Goal: Browse casually

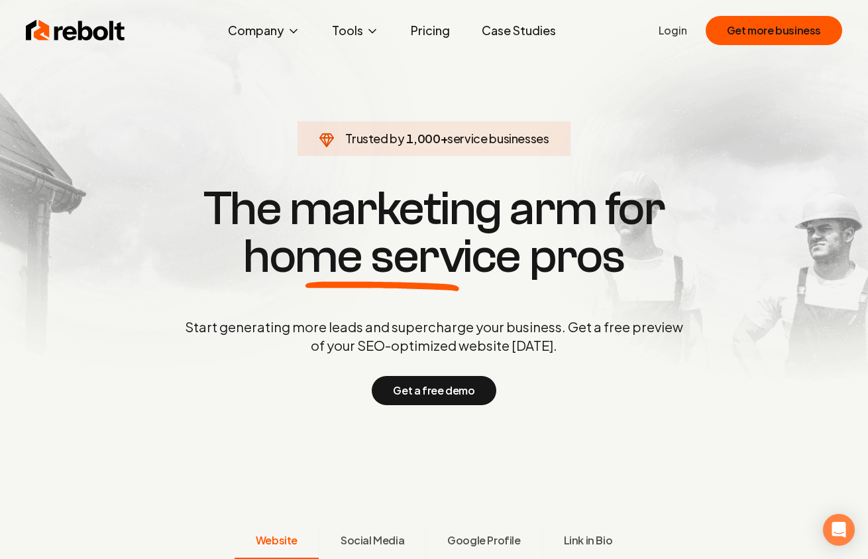
click at [325, 311] on div "Trusted by 1,000 + service businesses The marketing arm for home service pros S…" at bounding box center [434, 293] width 658 height 223
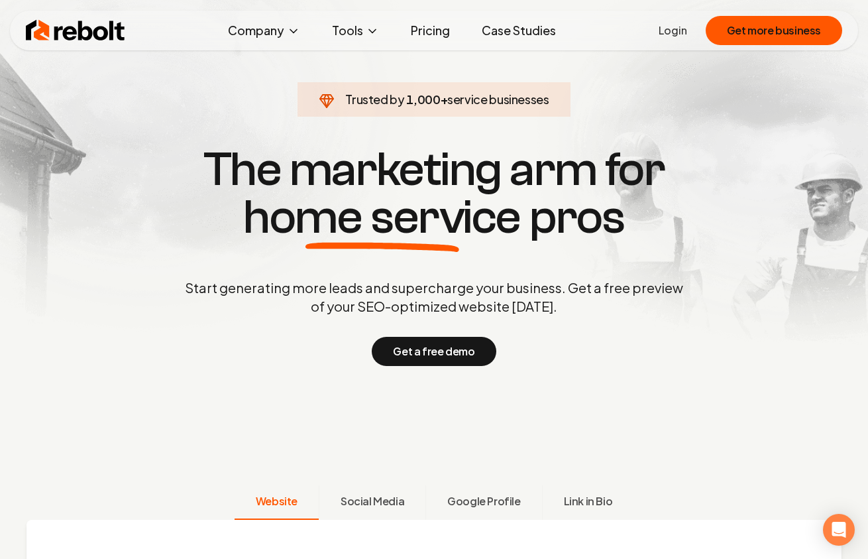
scroll to position [86, 0]
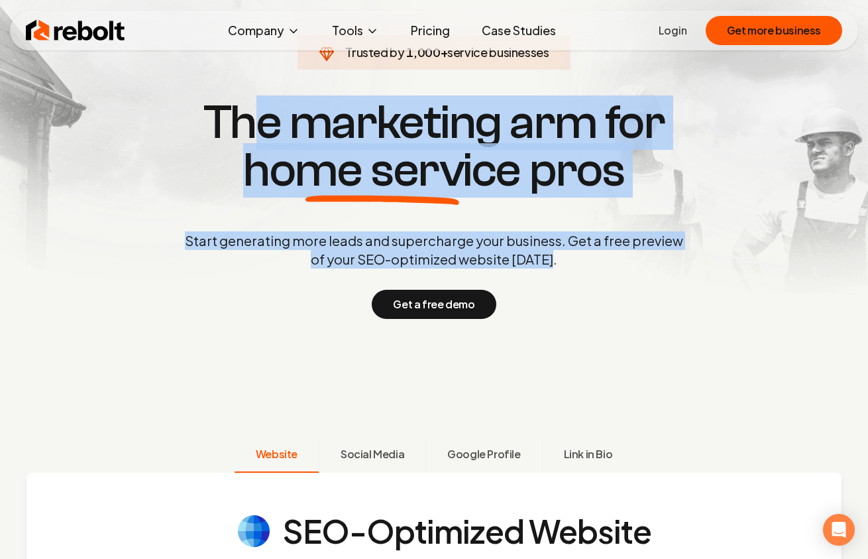
drag, startPoint x: 579, startPoint y: 253, endPoint x: 245, endPoint y: 127, distance: 356.4
click at [245, 127] on div "Trusted by 1,000 + service businesses The marketing arm for home service pros S…" at bounding box center [434, 207] width 658 height 223
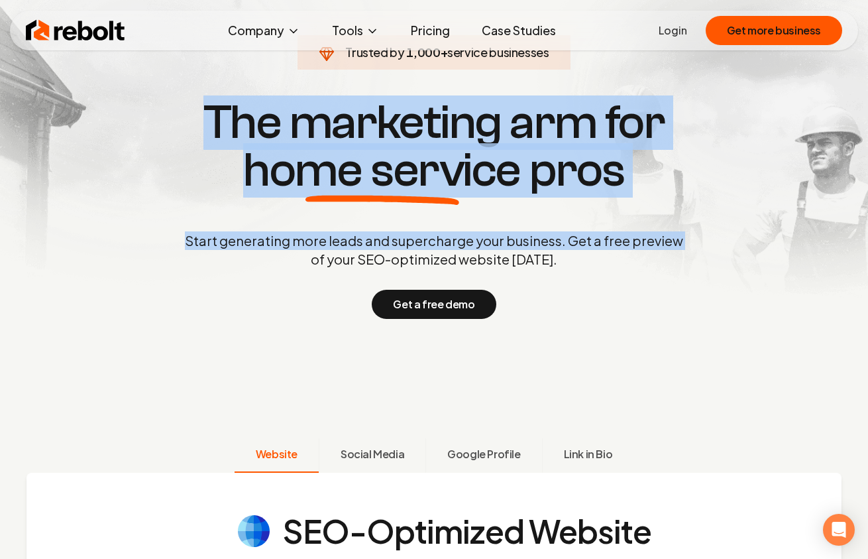
drag, startPoint x: 174, startPoint y: 95, endPoint x: 150, endPoint y: 268, distance: 175.2
click at [150, 268] on section "Trusted by 1,000 + service businesses The marketing arm for home service pros S…" at bounding box center [434, 207] width 658 height 503
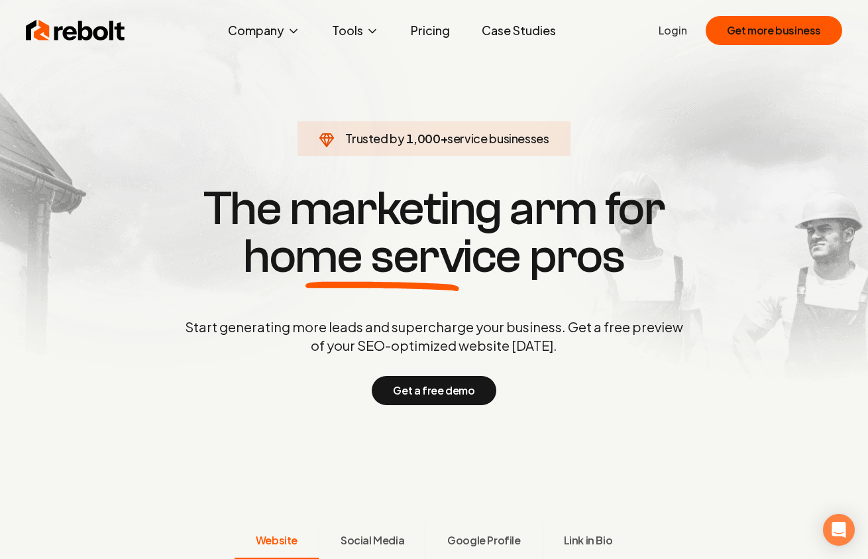
click at [390, 138] on span "Trusted by" at bounding box center [374, 138] width 59 height 15
click at [318, 148] on span "Trusted by 1,000 + service businesses" at bounding box center [434, 138] width 257 height 19
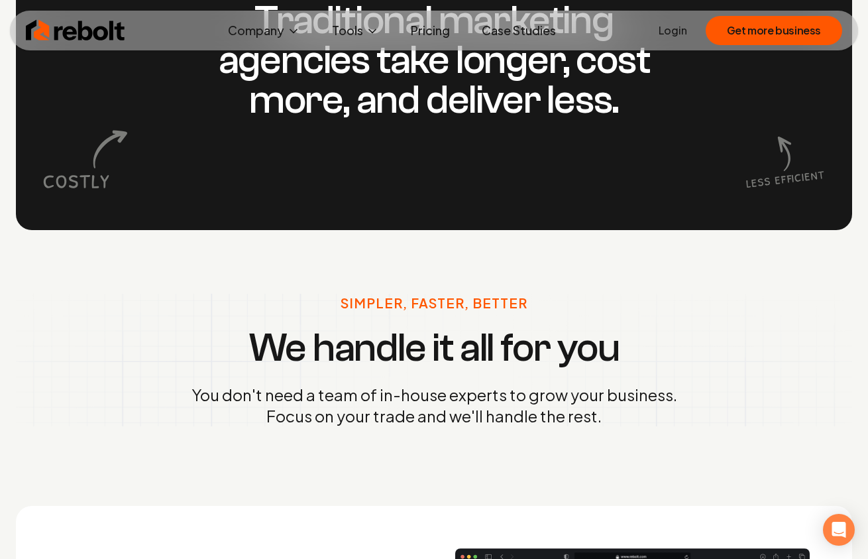
scroll to position [1316, 0]
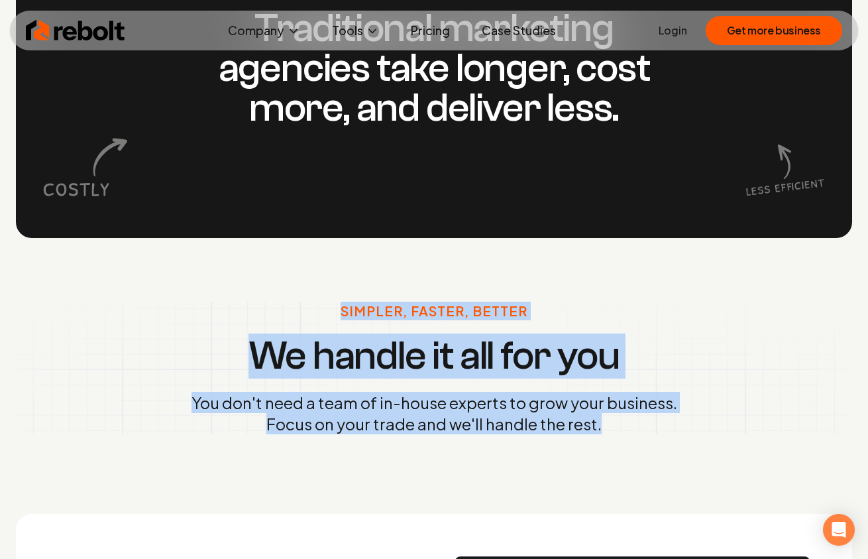
drag, startPoint x: 311, startPoint y: 262, endPoint x: 333, endPoint y: 458, distance: 196.8
click at [333, 457] on div "Simpler, Faster, Better We handle it all for you You don't need a team of in-ho…" at bounding box center [434, 368] width 868 height 260
click at [333, 458] on div "Simpler, Faster, Better We handle it all for you You don't need a team of in-ho…" at bounding box center [434, 368] width 868 height 260
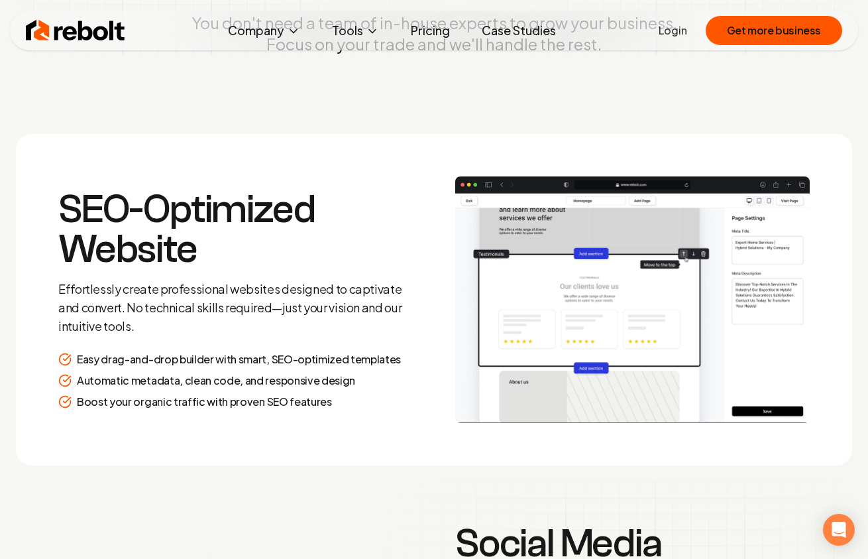
scroll to position [1750, 0]
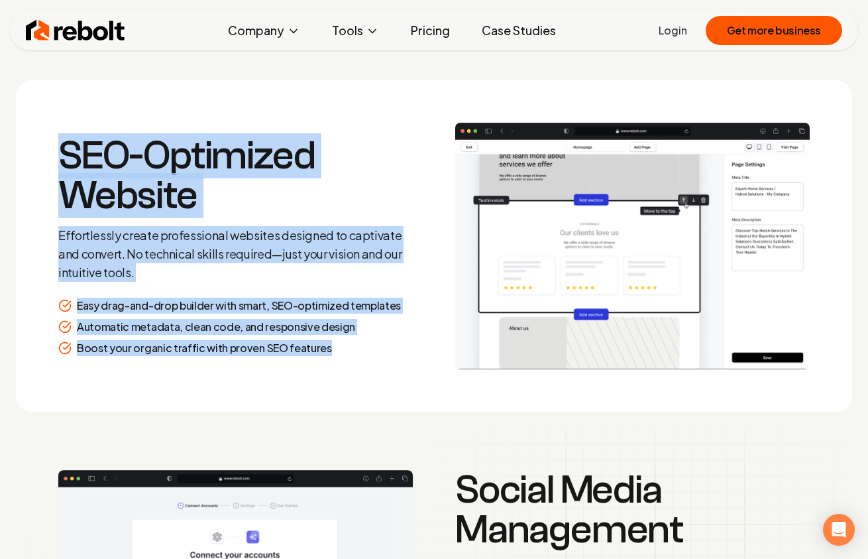
drag, startPoint x: 93, startPoint y: 116, endPoint x: 253, endPoint y: 420, distance: 343.3
click at [251, 411] on section "SEO-Optimized Website Effortlessly create professional websites designed to cap…" at bounding box center [434, 245] width 837 height 331
